Goal: Information Seeking & Learning: Find specific fact

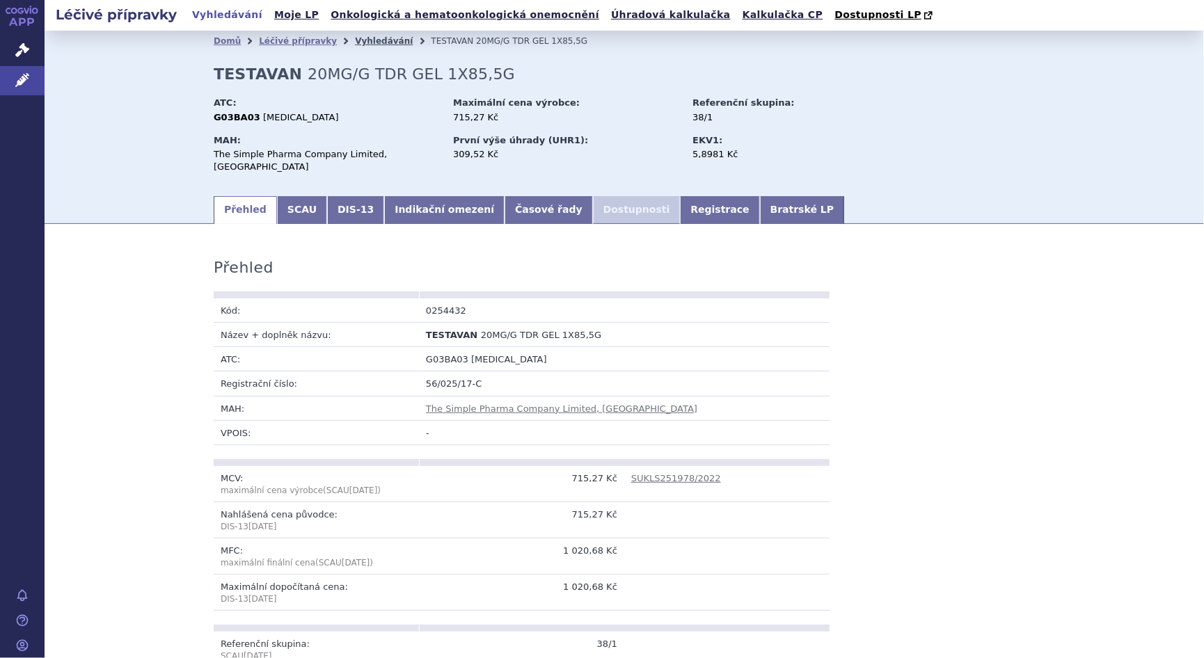
click at [355, 40] on link "Vyhledávání" at bounding box center [384, 41] width 58 height 10
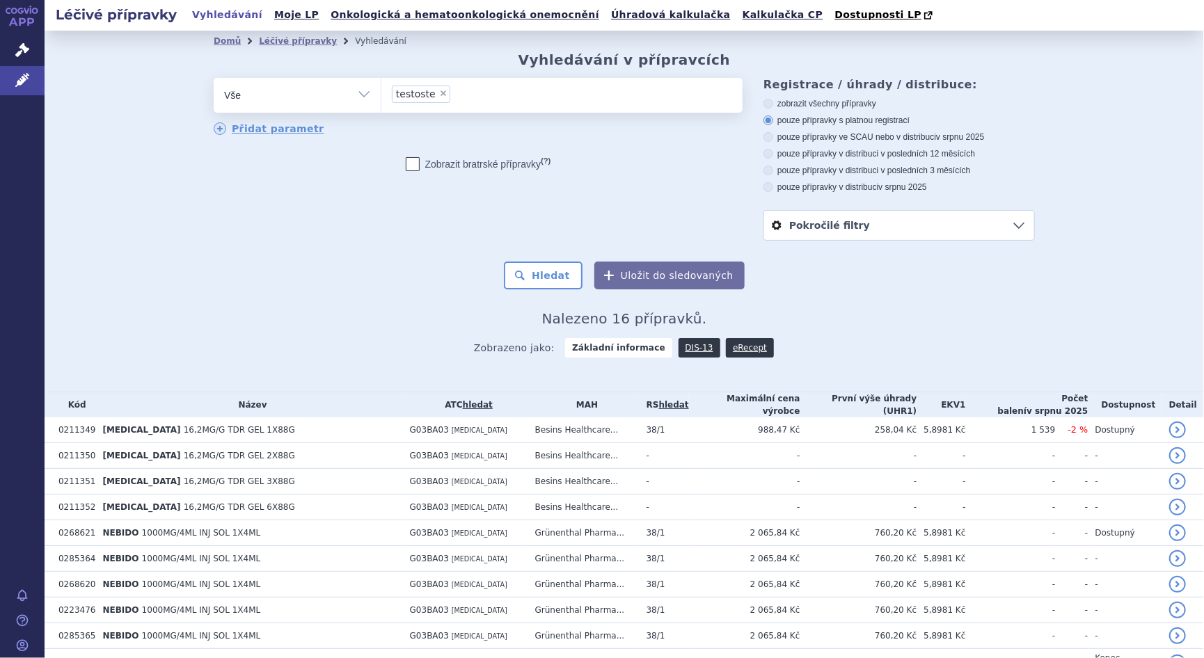
click at [439, 95] on span "×" at bounding box center [443, 93] width 8 height 8
click at [381, 95] on select "testoste" at bounding box center [381, 94] width 1 height 35
select select
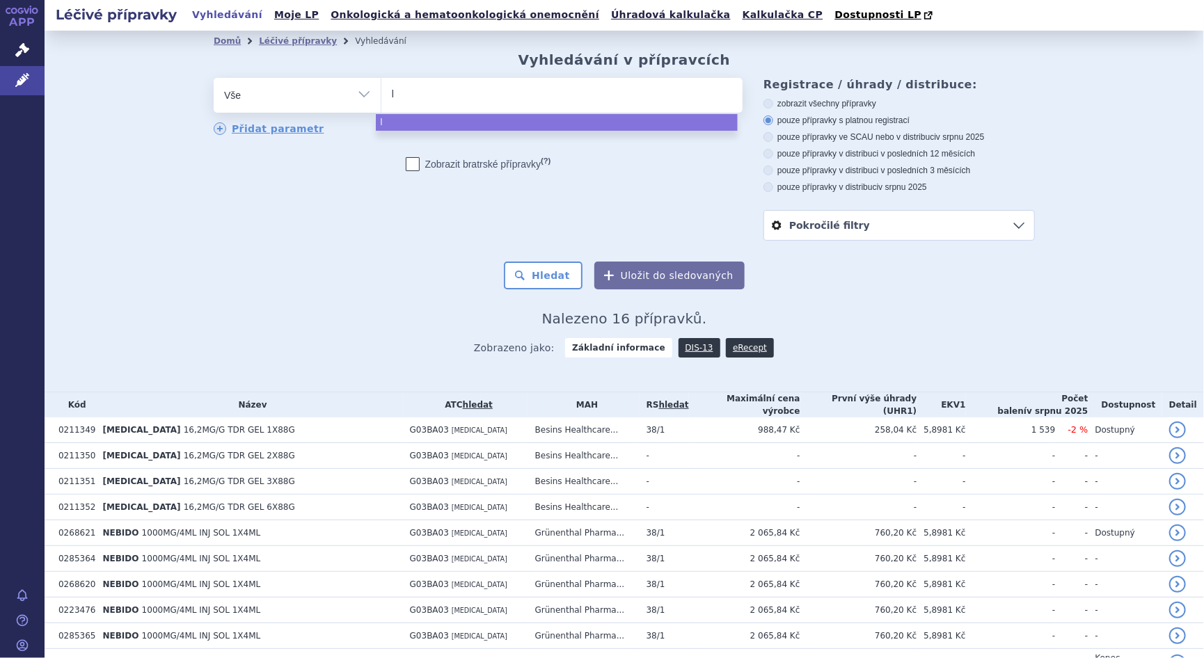
type input "la"
type input "lab"
type input "labe"
type input "labeta"
select select "labeta"
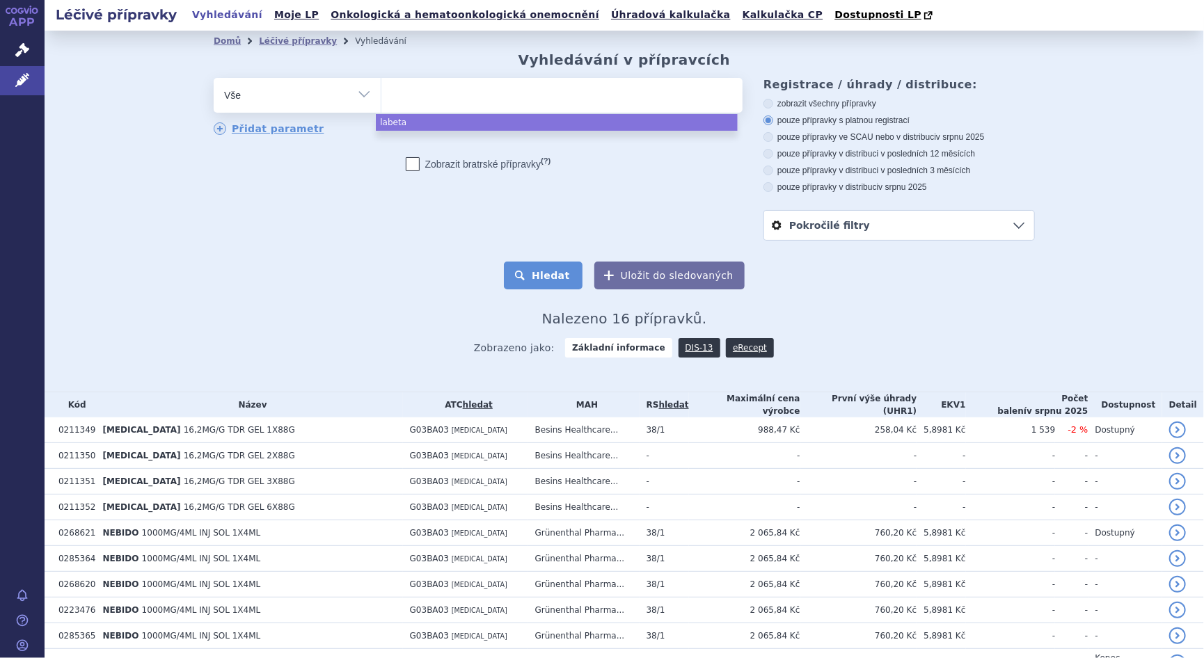
click at [543, 282] on button "Hledat" at bounding box center [543, 276] width 79 height 28
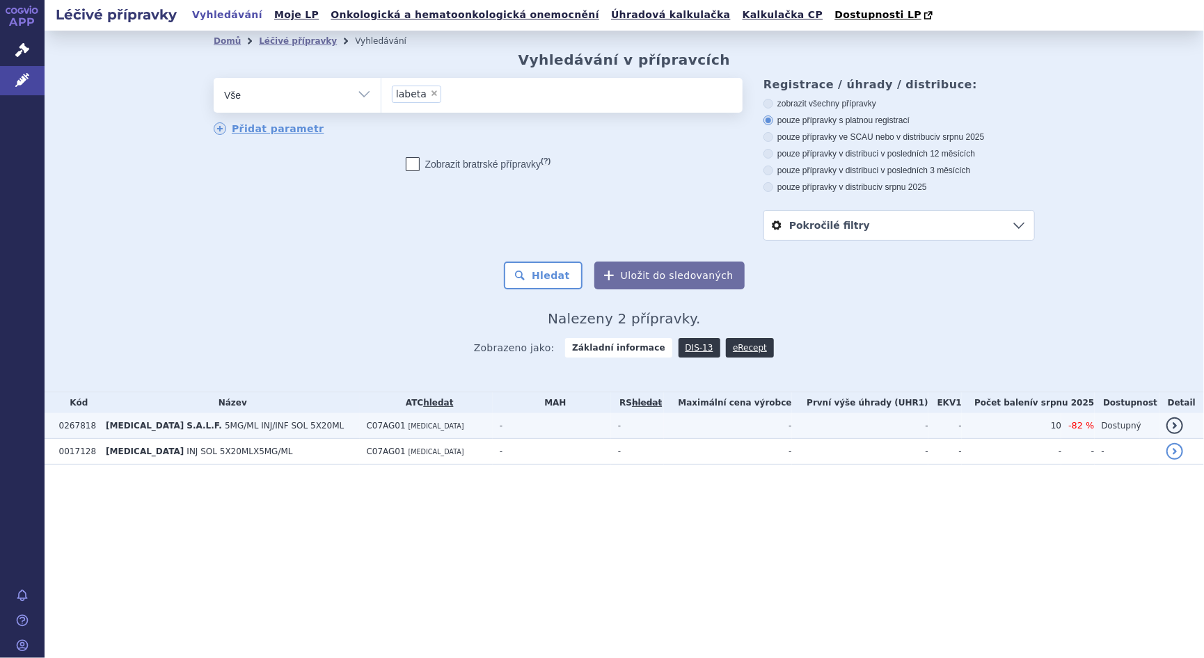
click at [228, 426] on span "5MG/ML INJ/INF SOL 5X20ML" at bounding box center [284, 426] width 119 height 10
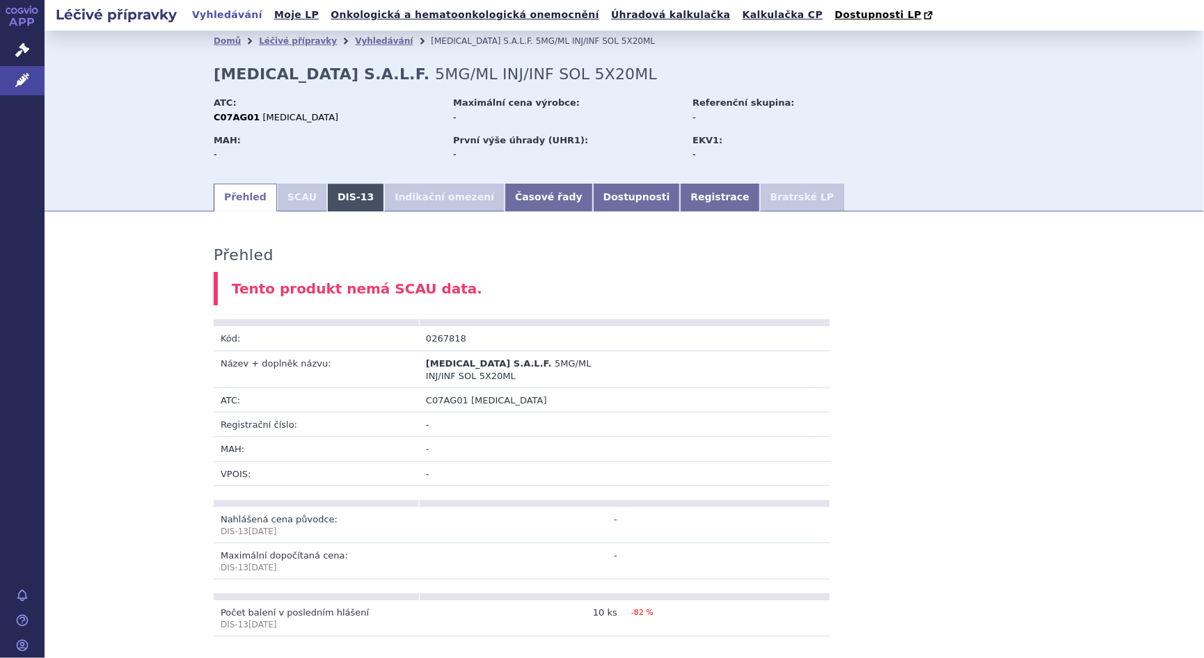
click at [338, 202] on link "DIS-13" at bounding box center [355, 198] width 57 height 28
